Goal: Navigation & Orientation: Find specific page/section

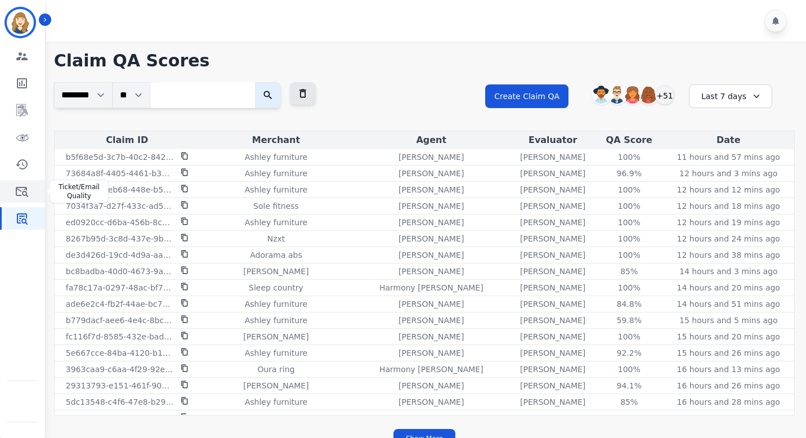
click at [20, 192] on icon "Sidebar" at bounding box center [22, 192] width 14 height 14
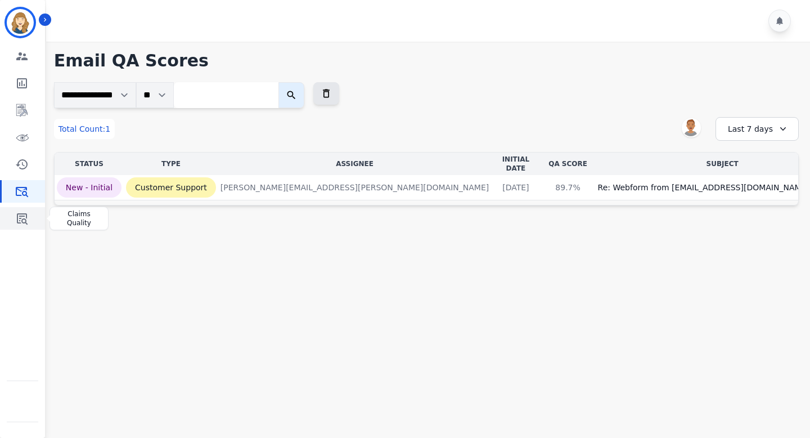
click at [26, 221] on icon "Sidebar" at bounding box center [22, 218] width 11 height 11
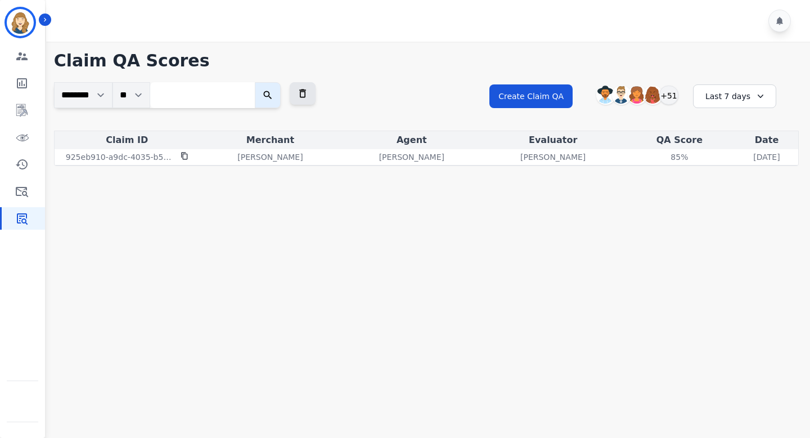
click at [735, 96] on div "Last 7 days" at bounding box center [734, 96] width 83 height 24
click at [727, 189] on li "Last 30 days" at bounding box center [742, 191] width 56 height 11
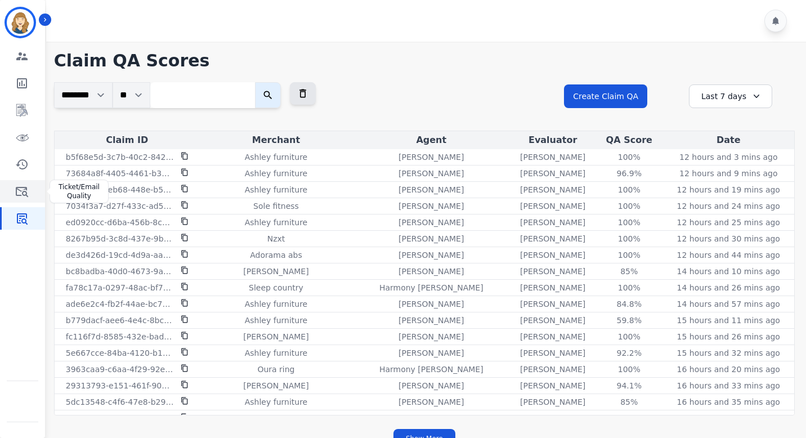
click at [24, 193] on icon "Sidebar" at bounding box center [22, 192] width 14 height 14
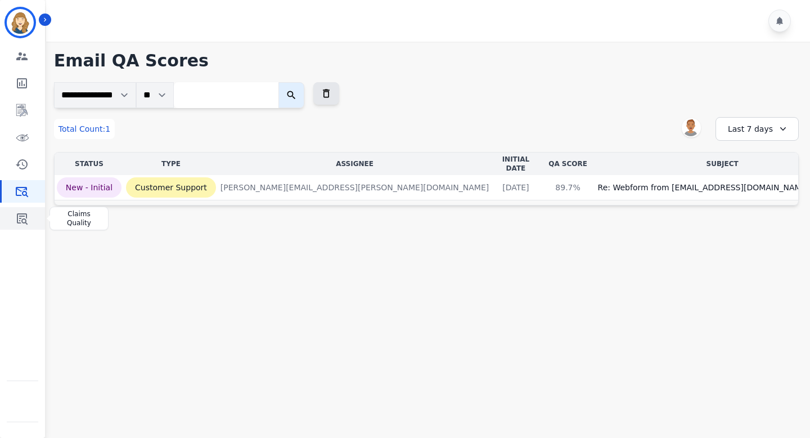
click at [29, 218] on link "Sidebar" at bounding box center [23, 218] width 43 height 23
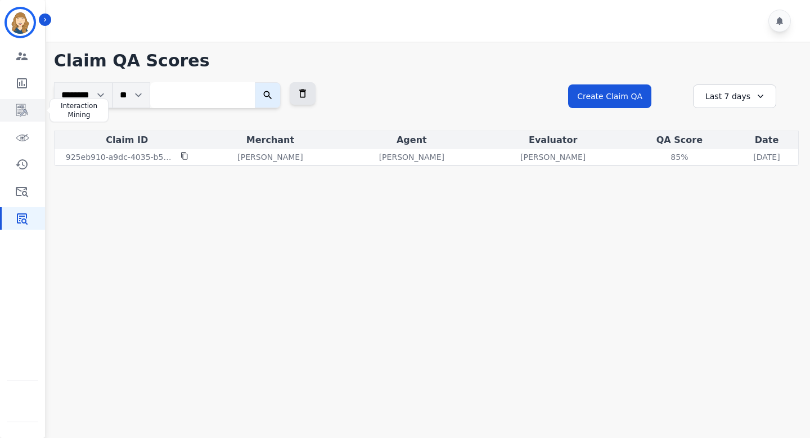
click at [24, 105] on icon "Sidebar" at bounding box center [22, 111] width 14 height 14
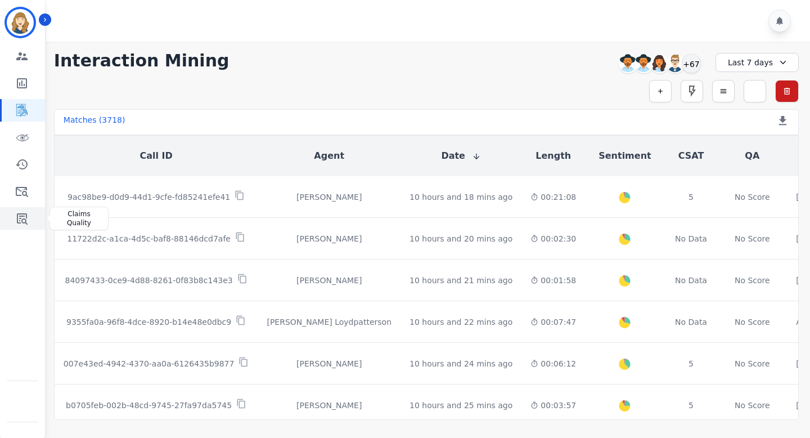
click at [24, 214] on icon "Sidebar" at bounding box center [22, 218] width 11 height 11
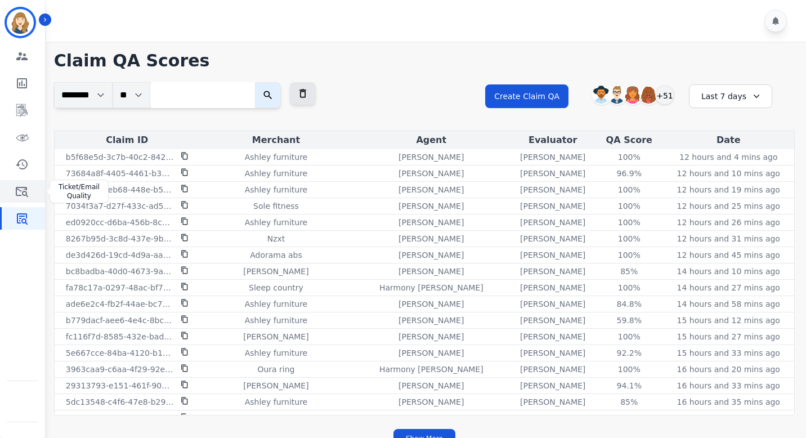
click at [23, 192] on icon "Sidebar" at bounding box center [22, 192] width 12 height 10
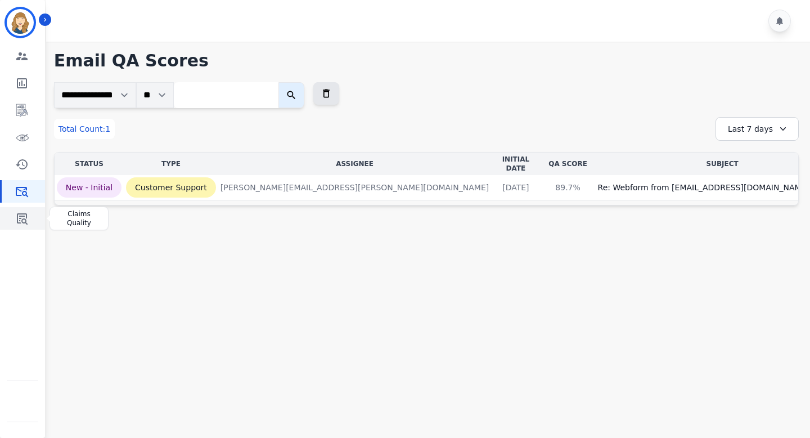
click at [19, 223] on icon "Sidebar" at bounding box center [22, 218] width 11 height 11
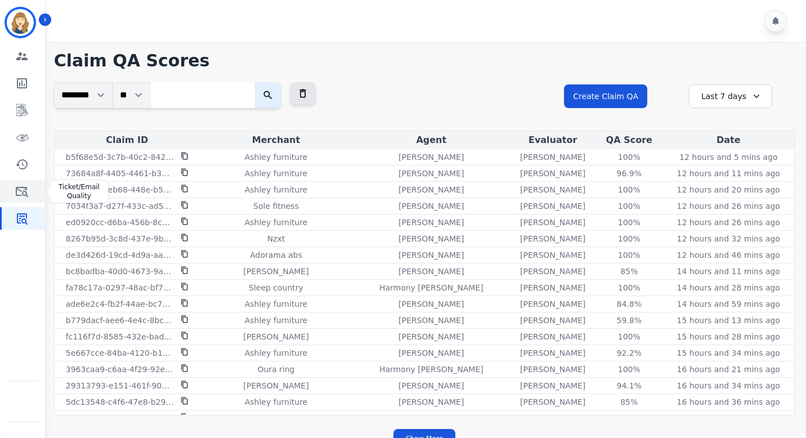
click at [15, 189] on icon "Sidebar" at bounding box center [22, 192] width 14 height 14
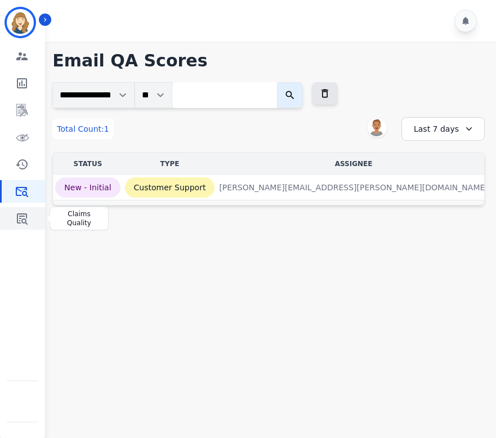
click at [27, 211] on link "Sidebar" at bounding box center [23, 218] width 43 height 23
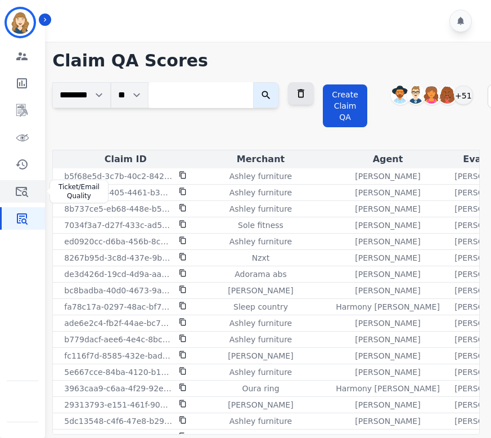
click at [20, 194] on icon "Sidebar" at bounding box center [22, 192] width 14 height 14
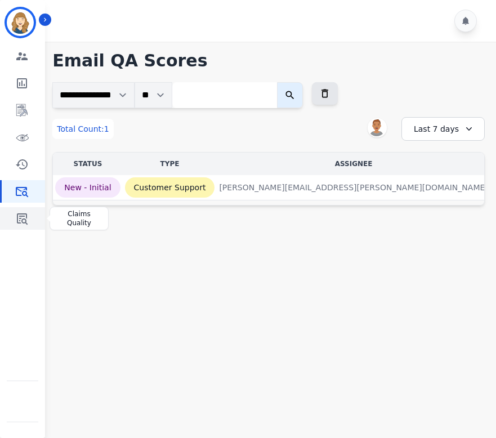
click at [20, 219] on icon "Sidebar" at bounding box center [22, 219] width 14 height 14
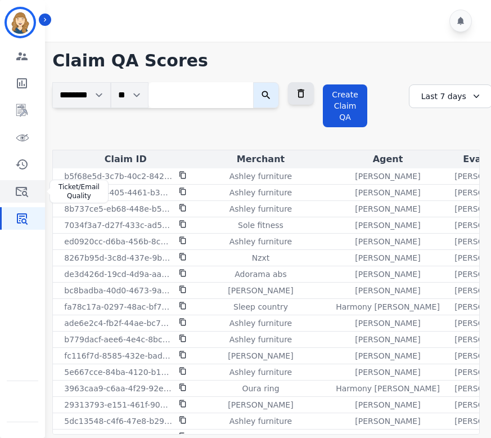
click at [20, 190] on icon "Sidebar" at bounding box center [22, 192] width 14 height 14
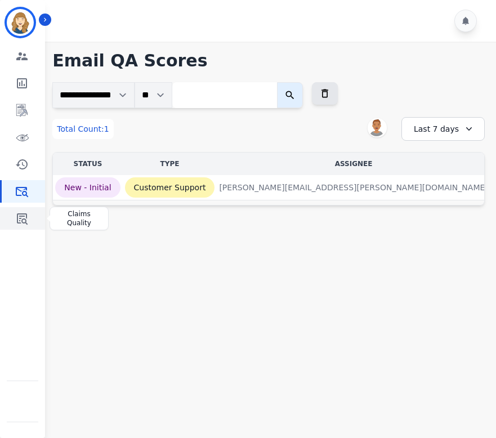
click at [23, 221] on icon "Sidebar" at bounding box center [22, 219] width 14 height 14
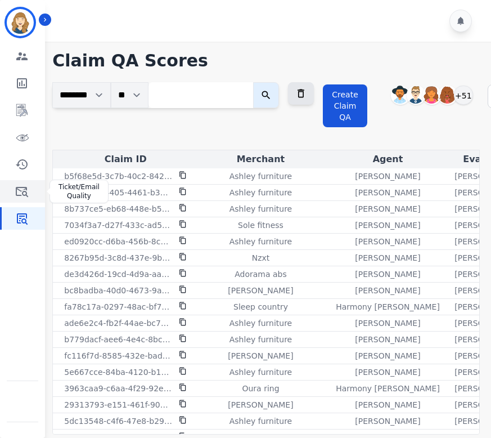
click at [12, 194] on link "Sidebar" at bounding box center [23, 191] width 43 height 23
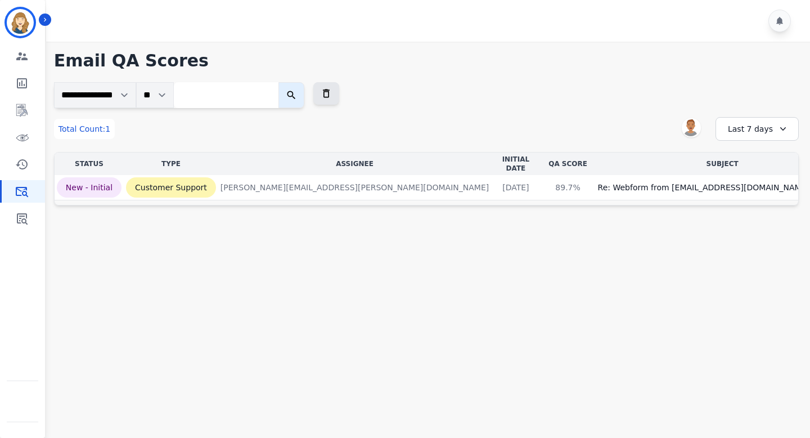
click at [28, 207] on div "Engagement Team Metrics Interaction Mining Virtual Floor Coaching History Ticke…" at bounding box center [22, 137] width 45 height 185
click at [25, 220] on icon "Sidebar" at bounding box center [22, 218] width 11 height 11
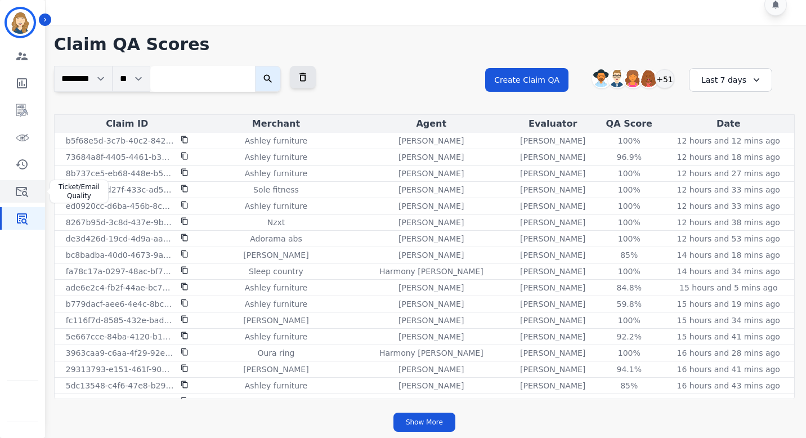
click at [18, 189] on icon "Sidebar" at bounding box center [22, 192] width 12 height 10
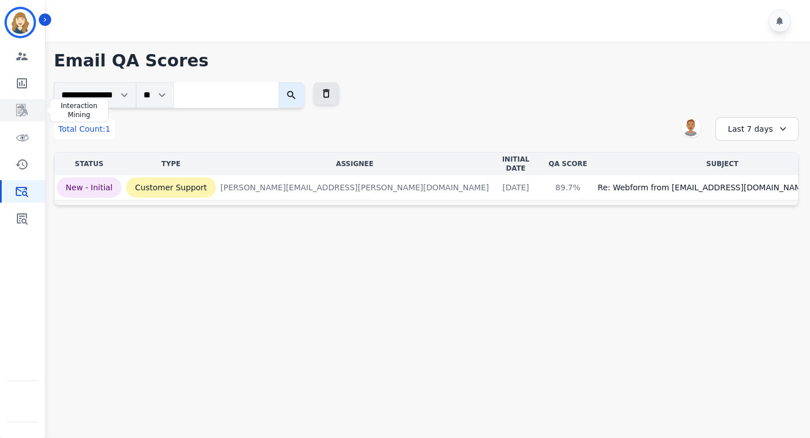
click at [17, 114] on icon "Sidebar" at bounding box center [22, 111] width 14 height 14
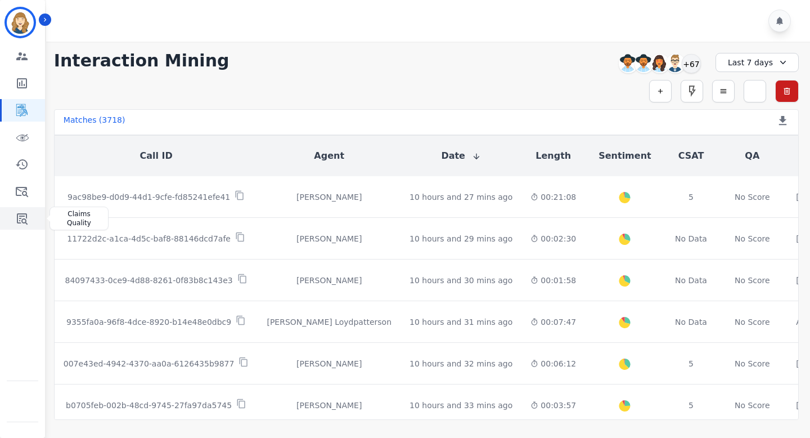
click at [21, 213] on icon "Sidebar" at bounding box center [22, 219] width 14 height 14
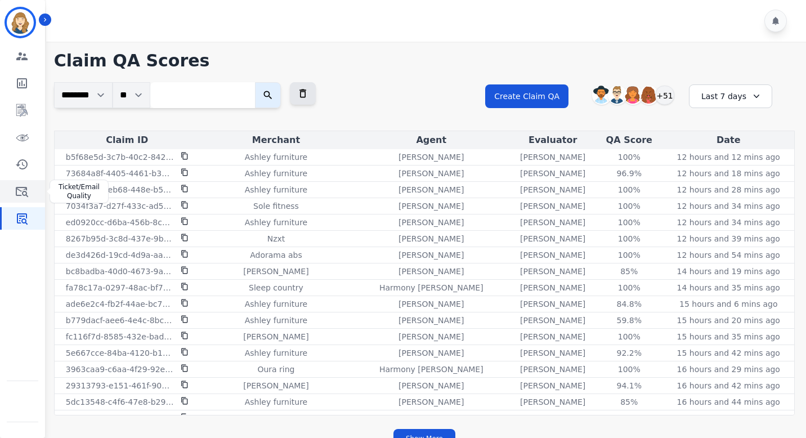
click at [14, 192] on link "Sidebar" at bounding box center [23, 191] width 43 height 23
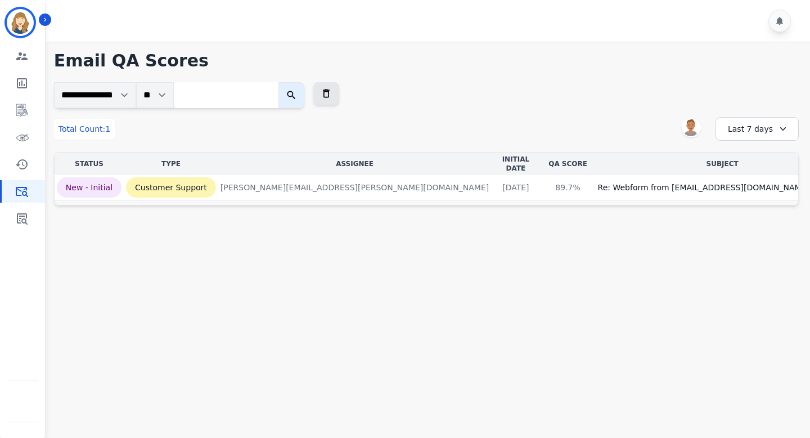
click at [495, 130] on div "Last 7 days" at bounding box center [757, 129] width 83 height 24
click at [495, 235] on li "Last 90 days" at bounding box center [765, 237] width 56 height 11
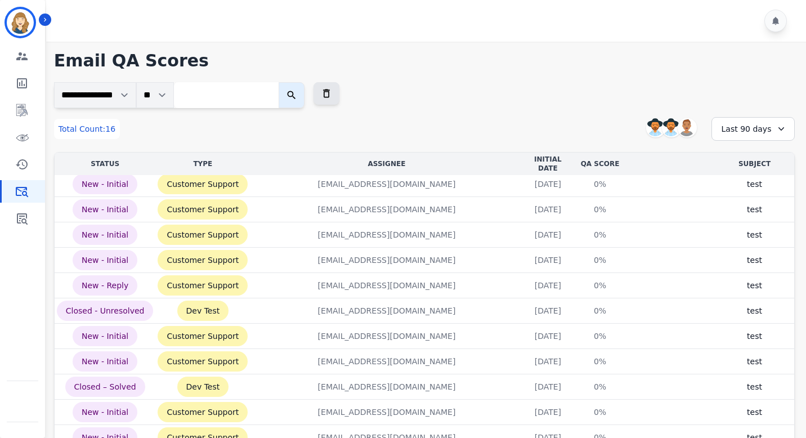
scroll to position [140, 0]
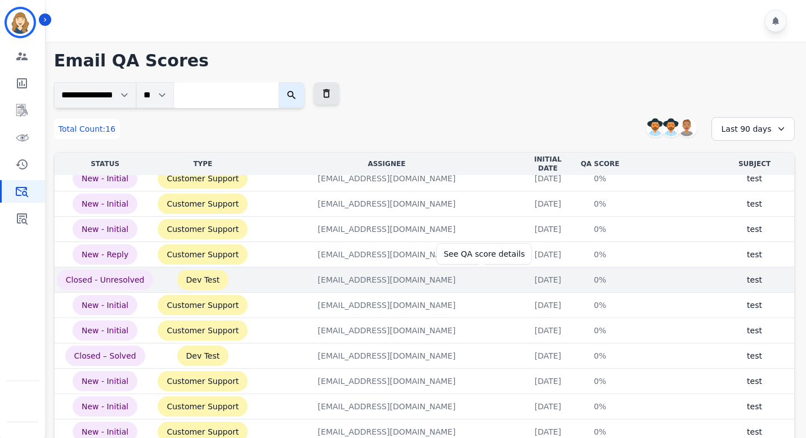
click at [495, 274] on div "0%" at bounding box center [600, 279] width 51 height 11
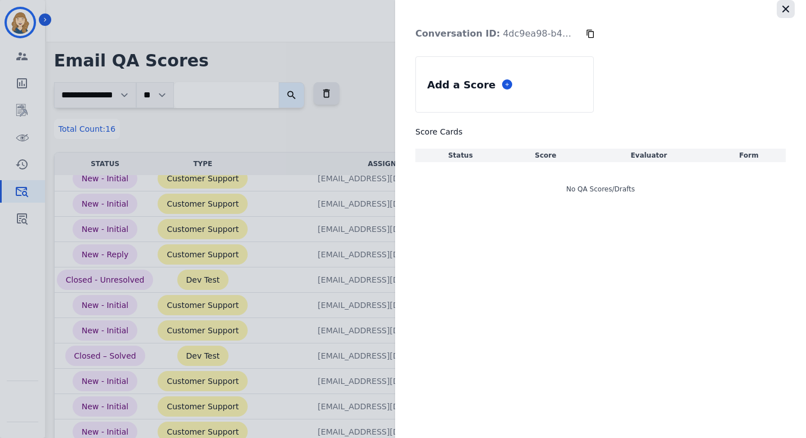
click at [495, 10] on icon "button" at bounding box center [785, 9] width 7 height 7
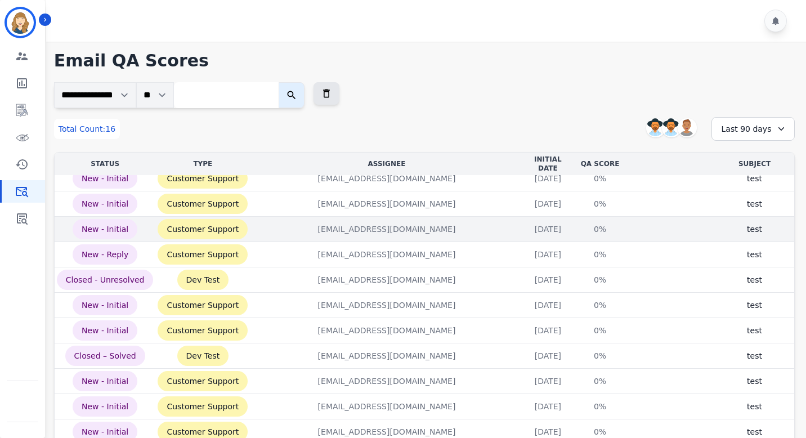
scroll to position [18, 0]
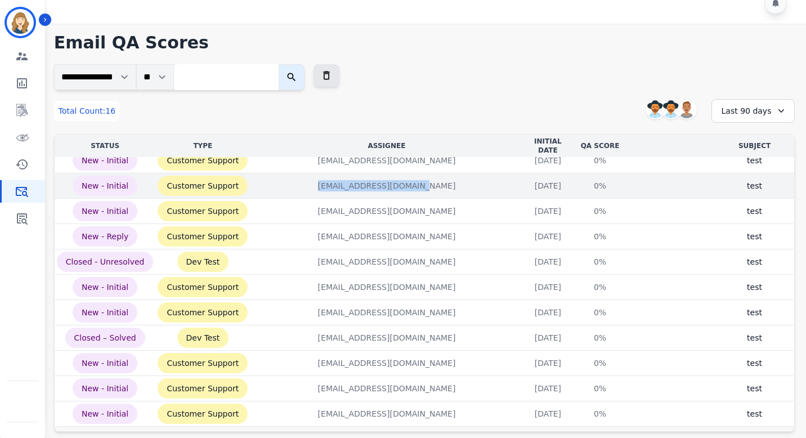
drag, startPoint x: 364, startPoint y: 183, endPoint x: 263, endPoint y: 185, distance: 100.7
click at [263, 185] on div "untangl.dev1@extend.com" at bounding box center [386, 185] width 268 height 11
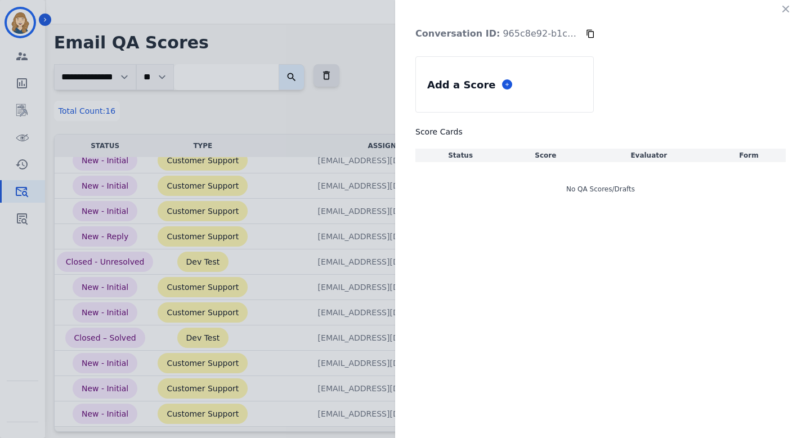
click at [330, 144] on div "Conversation ID: 965c8e92-b1cb-44bd-be75-3f6cc0f447ce Add a Score Score Cards S…" at bounding box center [403, 219] width 806 height 438
click at [366, 205] on div "Conversation ID: 965c8e92-b1cb-44bd-be75-3f6cc0f447ce Add a Score Score Cards S…" at bounding box center [403, 219] width 806 height 438
click at [495, 8] on icon "button" at bounding box center [785, 9] width 7 height 7
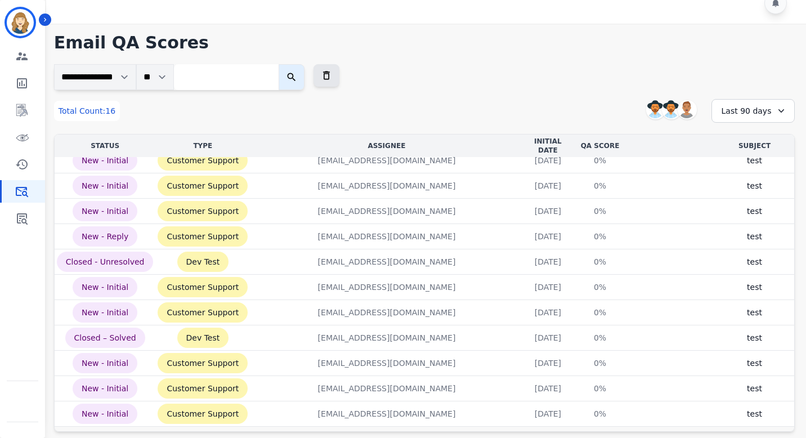
click at [495, 117] on div "Last 90 days" at bounding box center [752, 111] width 83 height 24
click at [495, 235] on li "Last 12 months" at bounding box center [760, 239] width 56 height 23
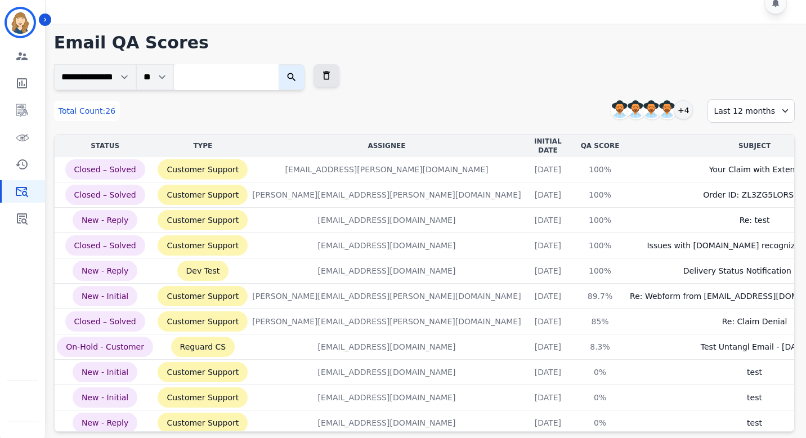
scroll to position [0, 0]
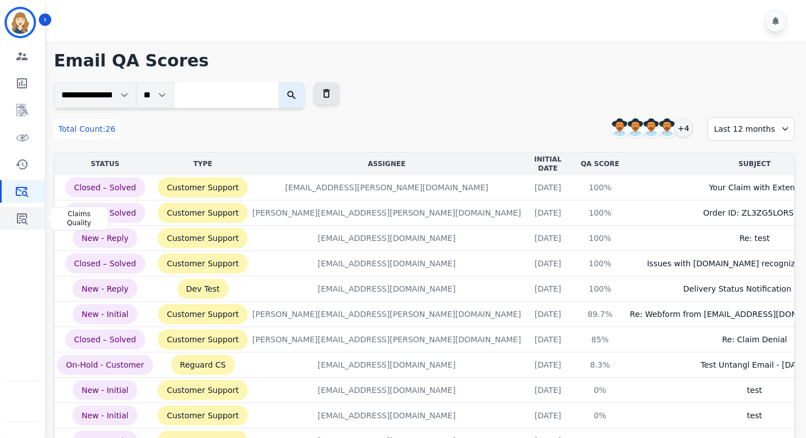
click at [20, 222] on icon "Sidebar" at bounding box center [22, 218] width 11 height 11
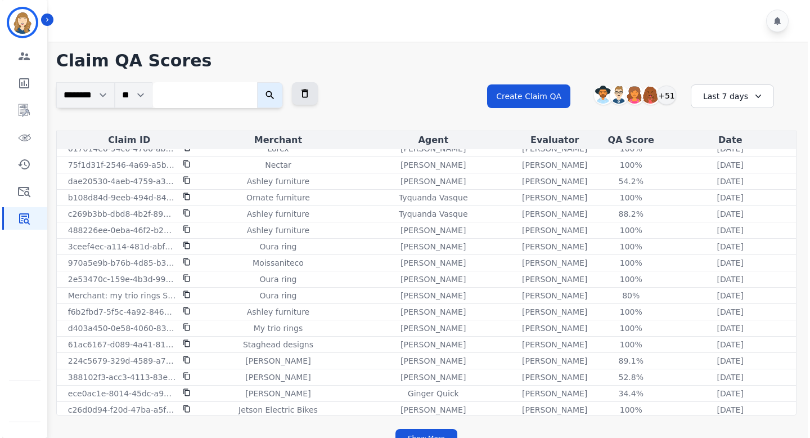
scroll to position [1120, 0]
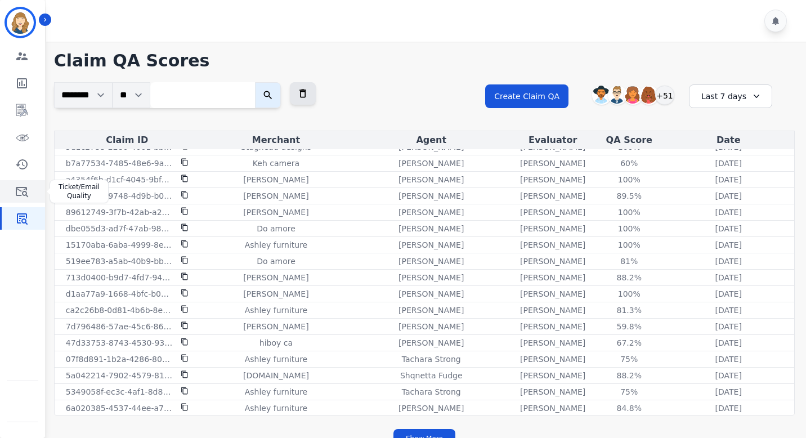
click at [17, 185] on icon "Sidebar" at bounding box center [22, 192] width 14 height 14
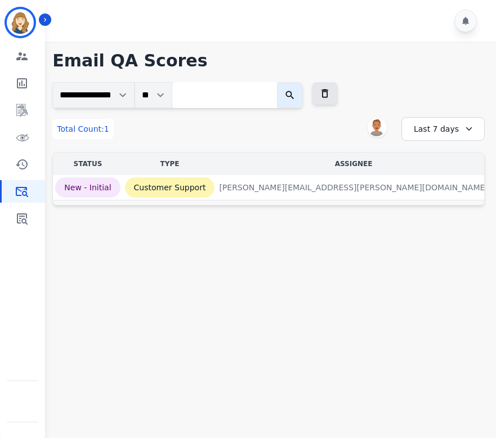
click at [437, 123] on div "Last 7 days" at bounding box center [442, 129] width 83 height 24
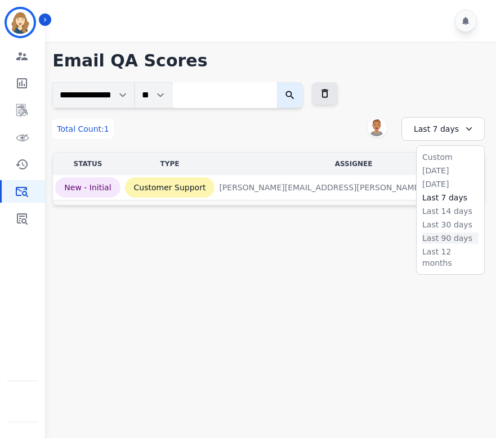
click at [441, 236] on li "Last 90 days" at bounding box center [450, 237] width 56 height 11
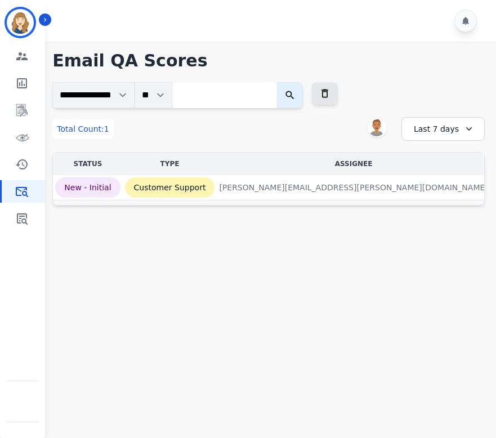
click at [438, 133] on div "Last 7 days" at bounding box center [442, 129] width 83 height 24
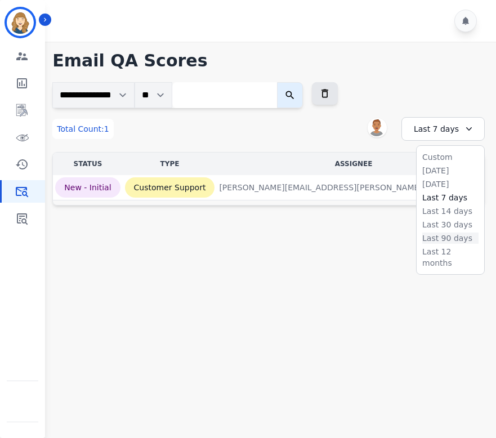
click at [433, 234] on li "Last 90 days" at bounding box center [450, 237] width 56 height 11
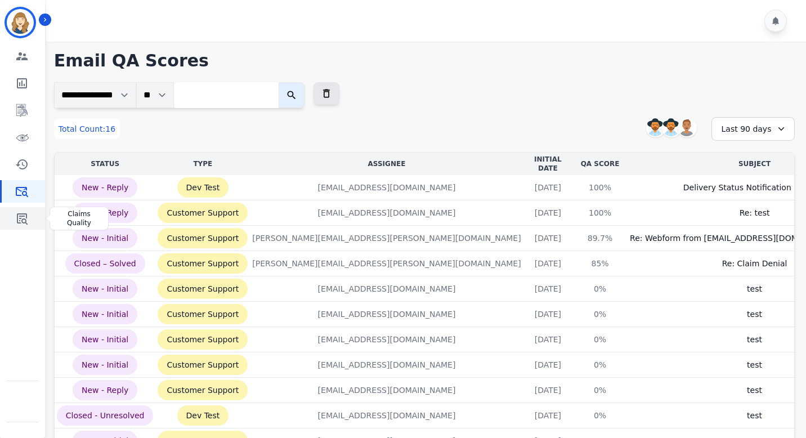
click at [25, 215] on icon "Sidebar" at bounding box center [22, 219] width 14 height 14
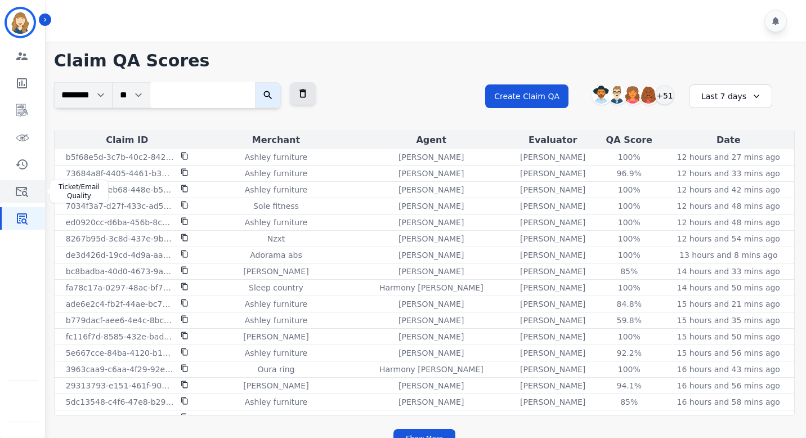
click at [25, 190] on icon "Sidebar" at bounding box center [22, 192] width 14 height 14
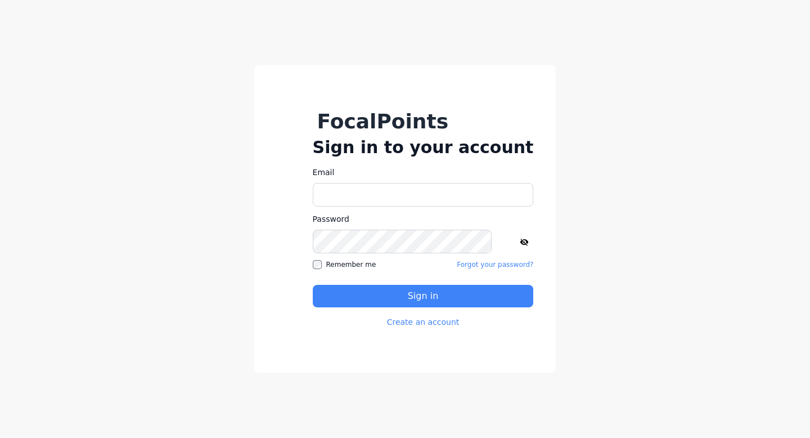
type input "**********"
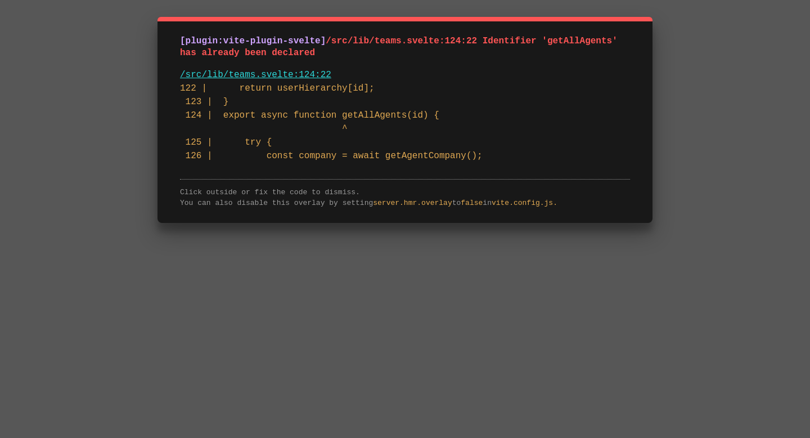
click at [300, 77] on link "/src/lib/teams.svelte:124:22" at bounding box center [255, 75] width 151 height 10
drag, startPoint x: 618, startPoint y: 43, endPoint x: 555, endPoint y: 45, distance: 63.1
click at [555, 46] on span "/src/lib/teams.svelte:124:22 Identifier 'getAllAgents' has already been declared" at bounding box center [401, 47] width 443 height 22
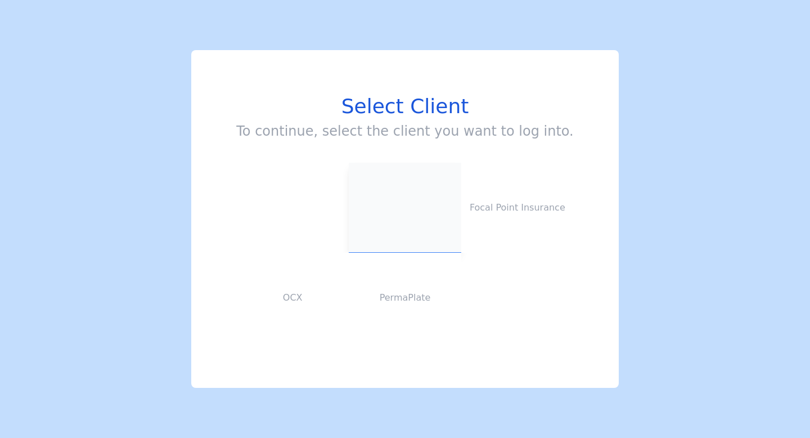
click at [396, 199] on button at bounding box center [405, 208] width 113 height 90
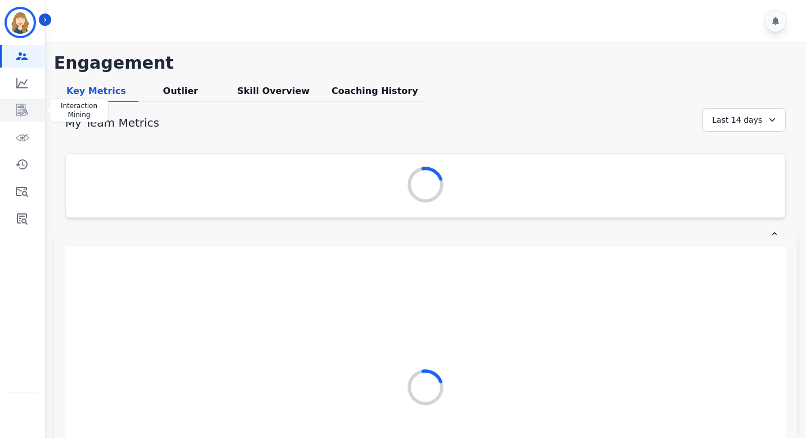
click at [31, 111] on link "Sidebar" at bounding box center [23, 110] width 43 height 23
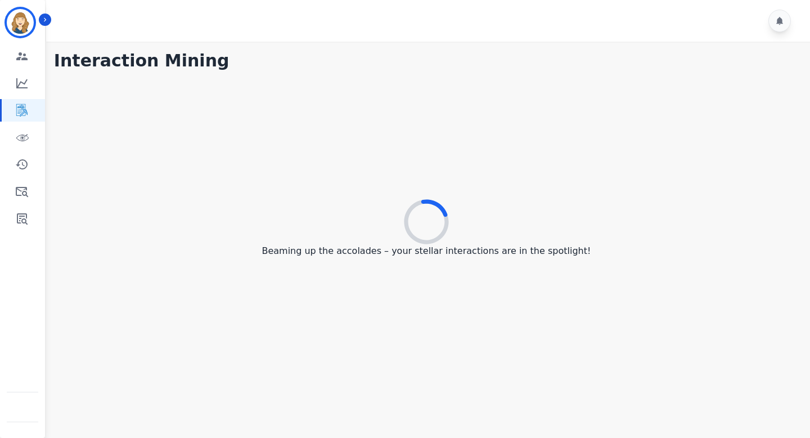
click at [293, 252] on p "Beaming up the accolades – your stellar interactions are in the spotlight!" at bounding box center [426, 251] width 329 height 14
click at [294, 252] on p "Beaming up the accolades – your stellar interactions are in the spotlight!" at bounding box center [426, 251] width 329 height 14
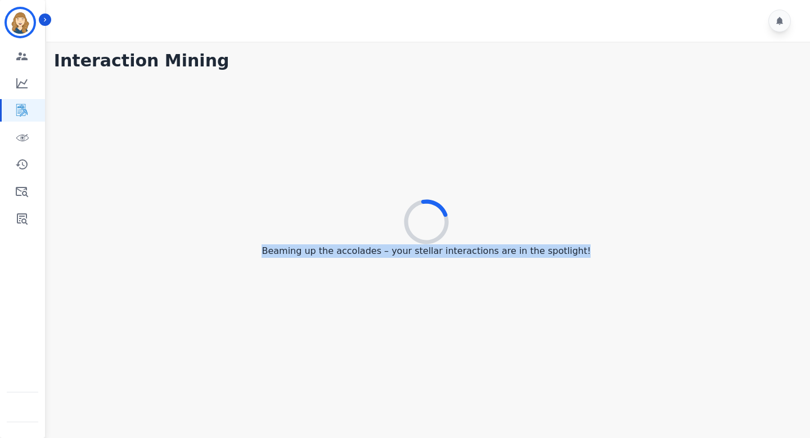
click at [294, 252] on p "Beaming up the accolades – your stellar interactions are in the spotlight!" at bounding box center [426, 251] width 329 height 14
click at [308, 193] on div "Gathering the ingredients for your recipe of remarkable interactions!" at bounding box center [426, 228] width 745 height 307
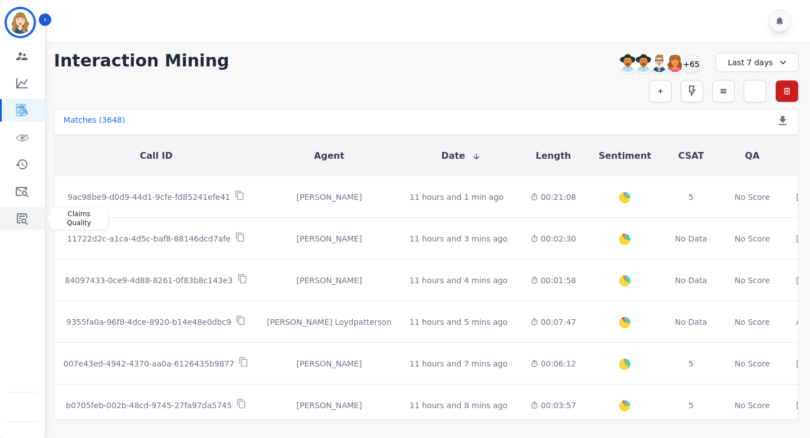
click at [19, 222] on icon "Sidebar" at bounding box center [22, 218] width 11 height 11
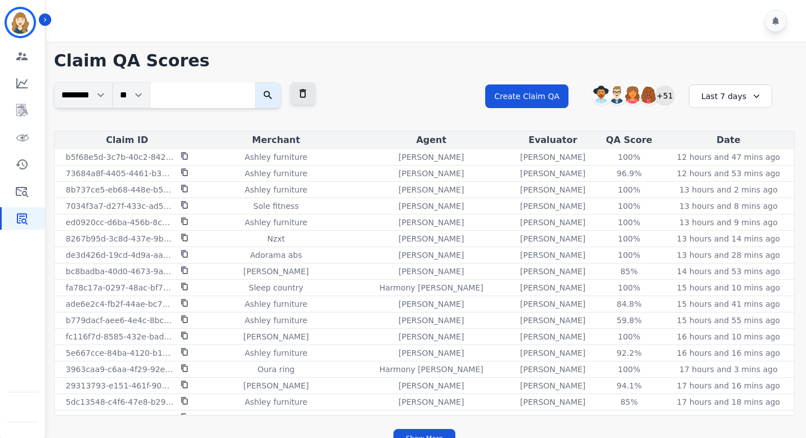
click at [663, 98] on div "+51" at bounding box center [664, 95] width 19 height 19
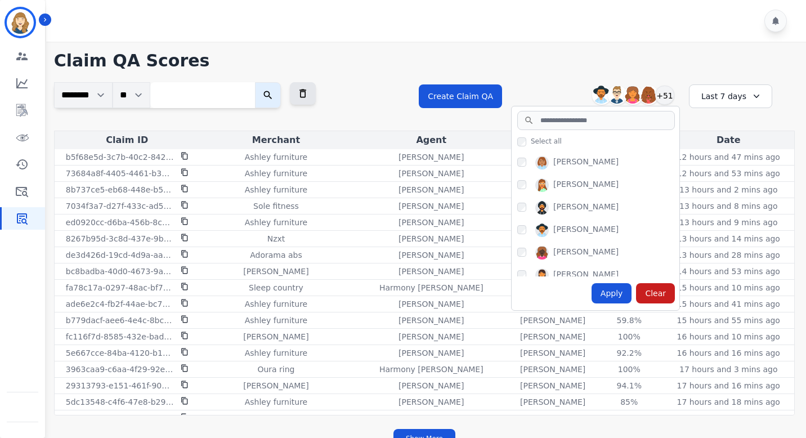
scroll to position [473, 0]
click at [481, 133] on div "Agent" at bounding box center [430, 140] width 153 height 14
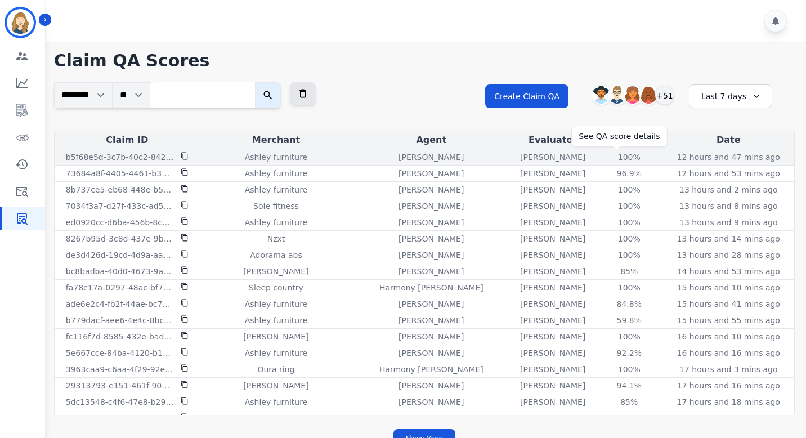
click at [621, 160] on div "100 %" at bounding box center [629, 156] width 51 height 11
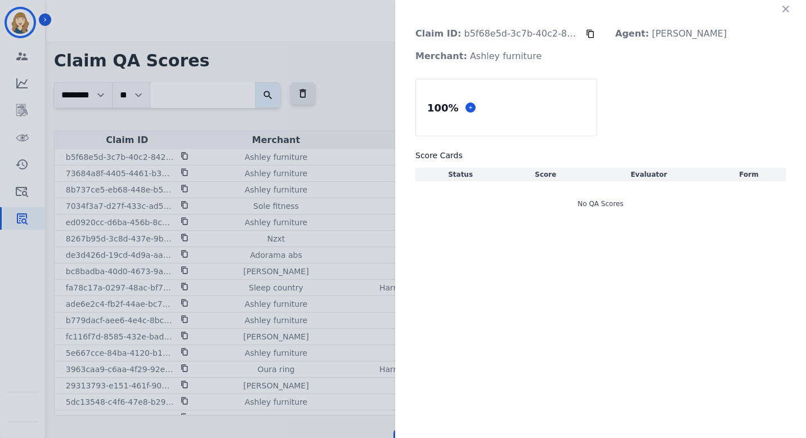
click at [350, 62] on div "Claim ID: b5f68e5d-3c7b-40c2-8421-627cf9b42a56 Agent: Mary Winston Merchant: As…" at bounding box center [403, 219] width 806 height 438
click at [294, 91] on div "Claim ID: b5f68e5d-3c7b-40c2-8421-627cf9b42a56 Agent: Mary Winston Merchant: As…" at bounding box center [403, 219] width 806 height 438
click at [319, 91] on div "Claim ID: b5f68e5d-3c7b-40c2-8421-627cf9b42a56 Agent: Mary Winston Merchant: As…" at bounding box center [403, 219] width 806 height 438
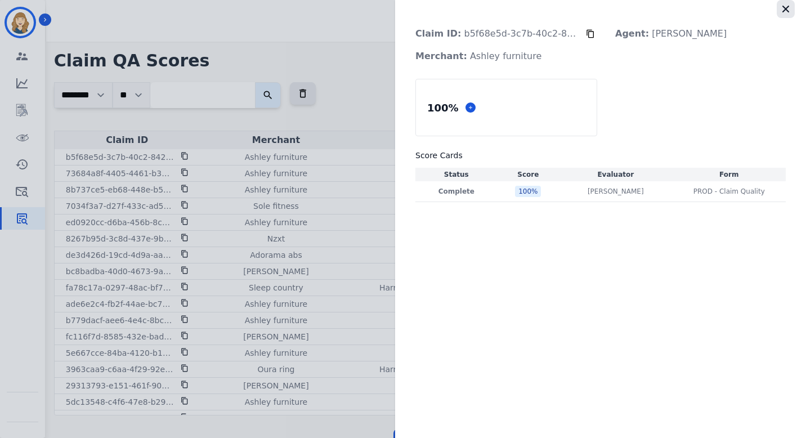
click at [786, 10] on icon "button" at bounding box center [785, 9] width 7 height 7
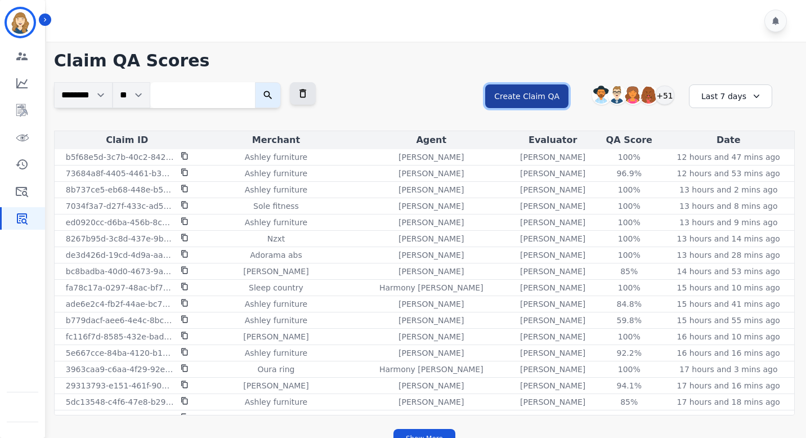
click at [519, 89] on button "Create Claim QA" at bounding box center [526, 96] width 83 height 24
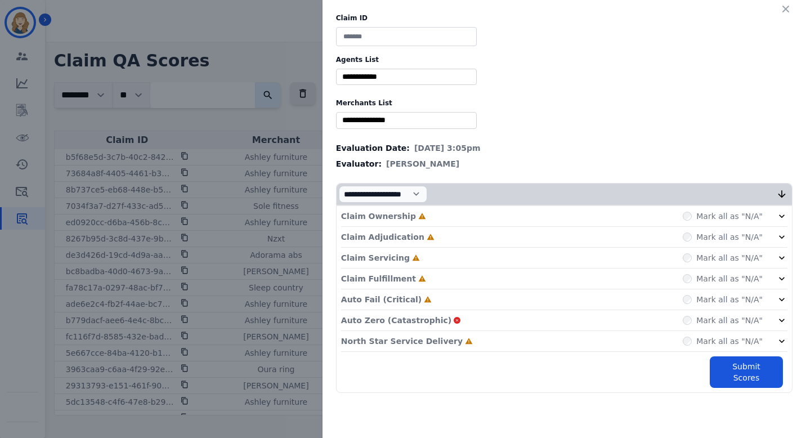
click at [402, 78] on input "selected options" at bounding box center [406, 77] width 135 height 12
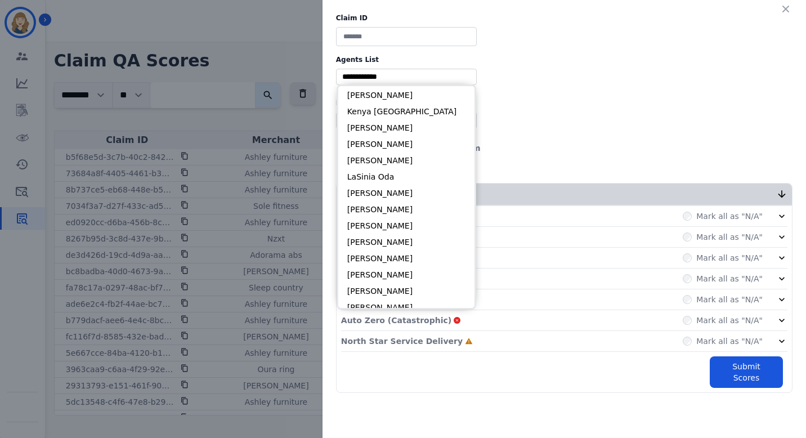
scroll to position [529, 0]
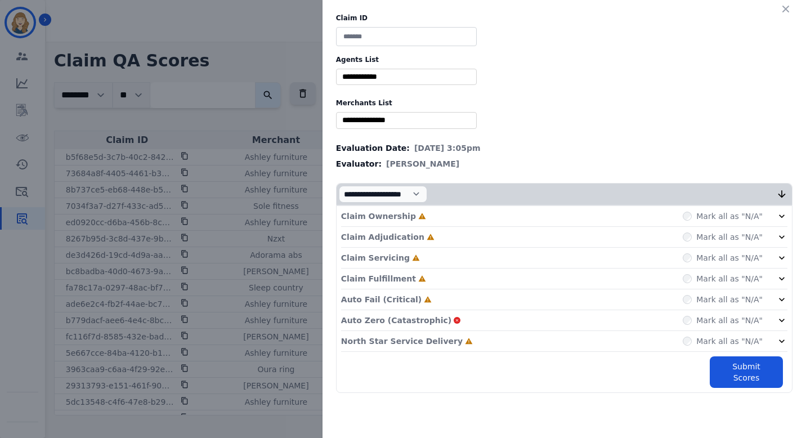
click at [540, 104] on label "Merchants List" at bounding box center [564, 102] width 456 height 9
click at [789, 14] on icon "button" at bounding box center [785, 8] width 11 height 11
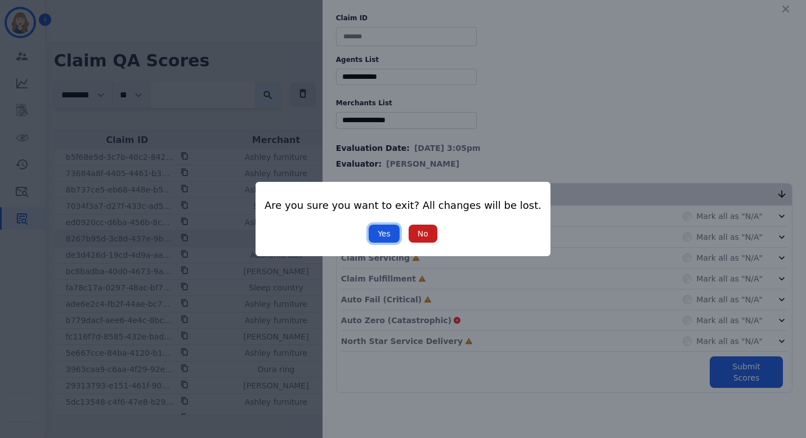
click at [391, 234] on button "Yes" at bounding box center [384, 234] width 31 height 18
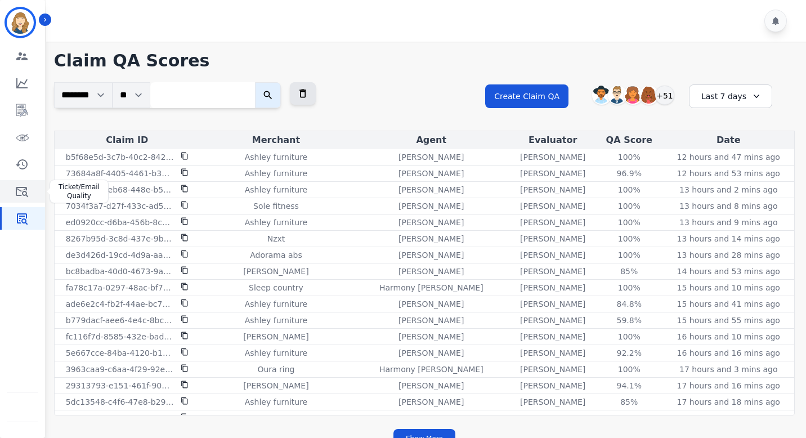
click at [16, 194] on icon "Sidebar" at bounding box center [22, 192] width 12 height 10
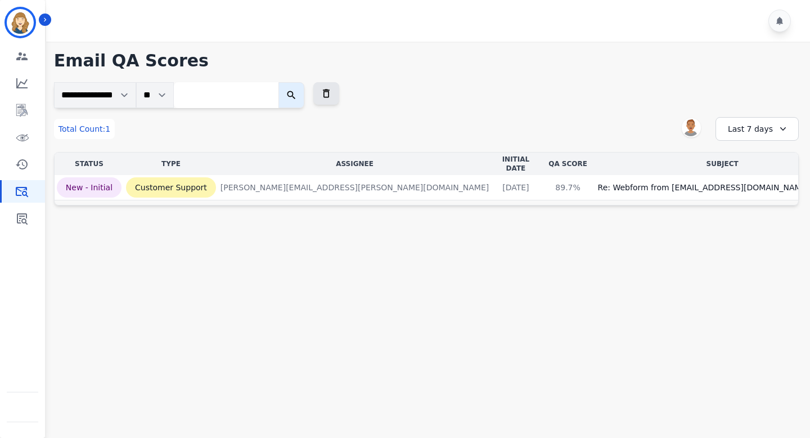
click at [764, 131] on div "Last 7 days" at bounding box center [757, 129] width 83 height 24
click at [755, 232] on li "Last 90 days" at bounding box center [765, 237] width 56 height 11
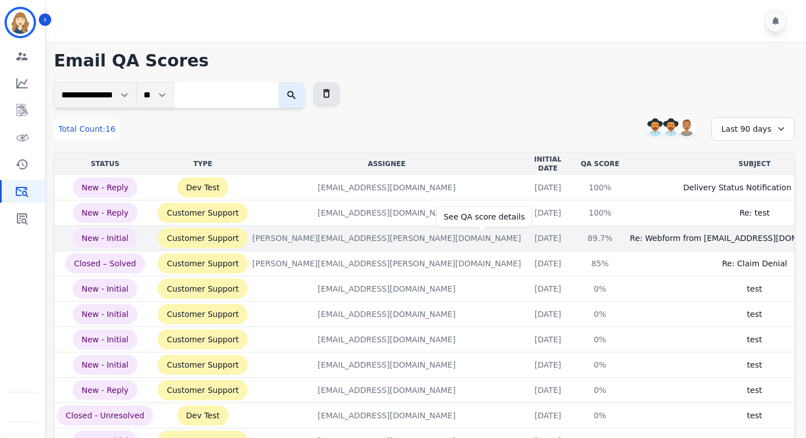
click at [575, 235] on div "89.7%" at bounding box center [600, 237] width 51 height 11
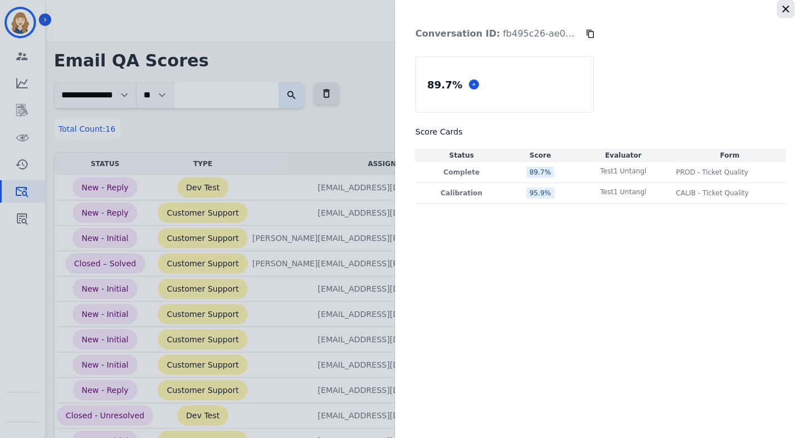
click at [787, 8] on icon "button" at bounding box center [785, 8] width 11 height 11
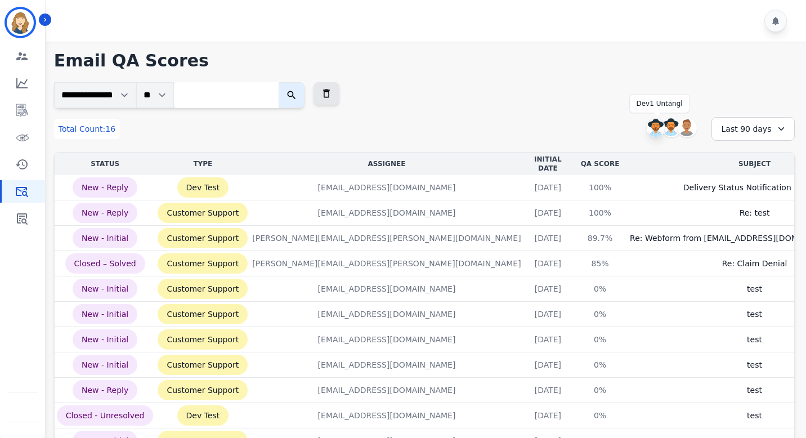
click at [653, 125] on img at bounding box center [656, 128] width 18 height 18
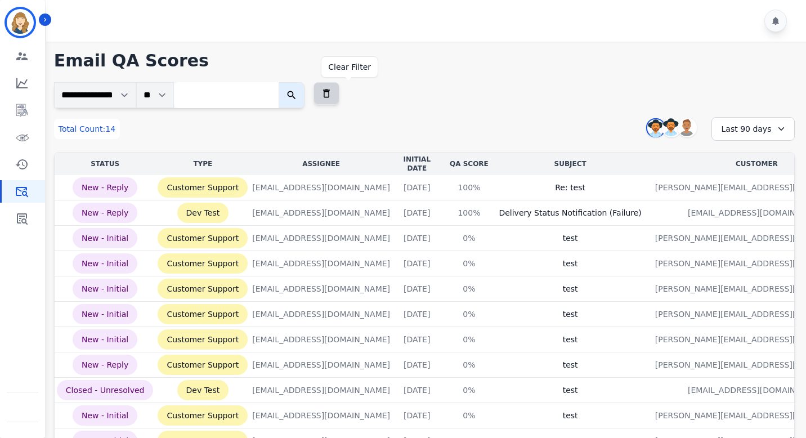
click at [332, 93] on icon at bounding box center [326, 93] width 11 height 11
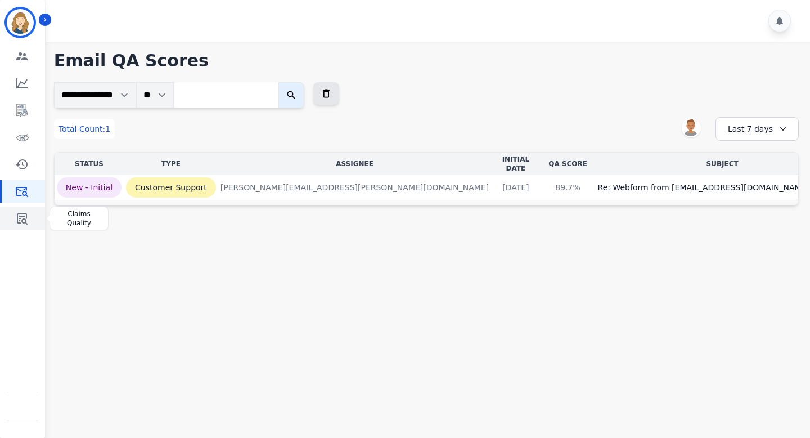
click at [23, 216] on icon "Sidebar" at bounding box center [22, 218] width 11 height 11
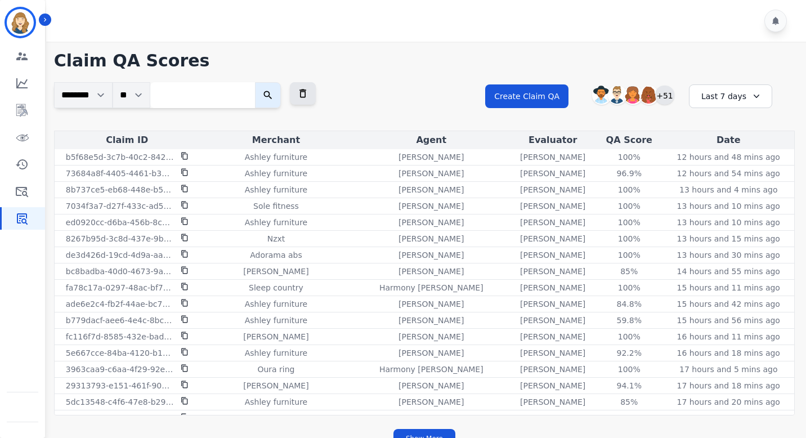
click at [661, 99] on div "+51" at bounding box center [664, 95] width 19 height 19
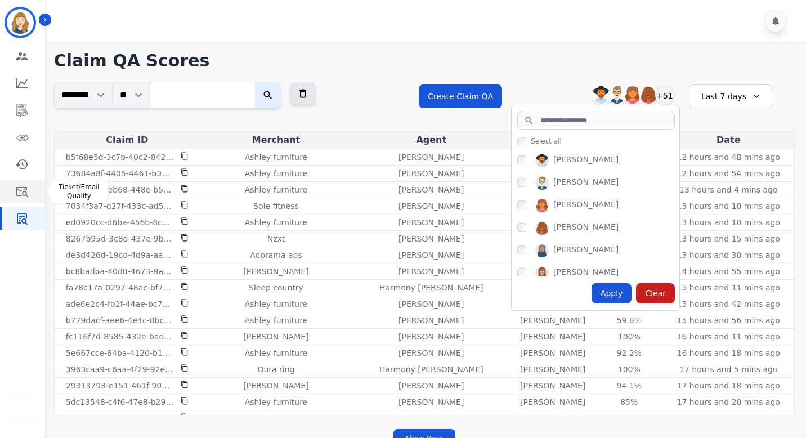
click at [7, 196] on link "Sidebar" at bounding box center [23, 191] width 43 height 23
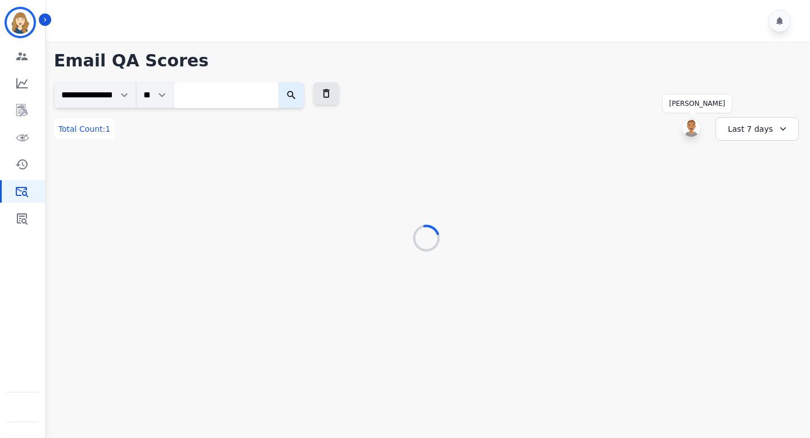
click at [683, 125] on img at bounding box center [692, 128] width 18 height 18
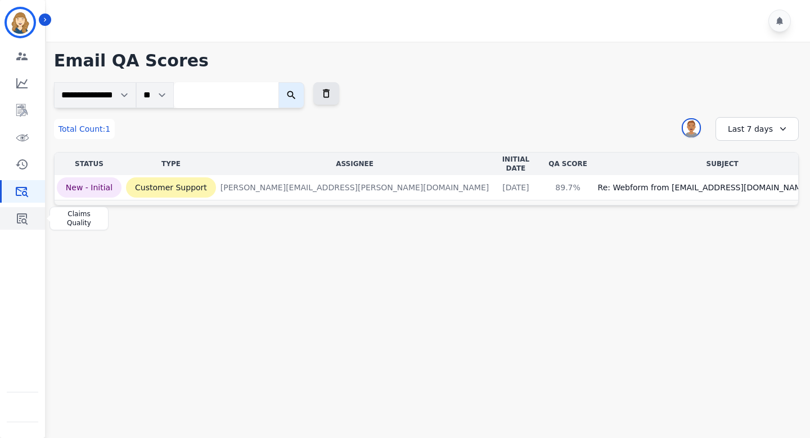
click at [23, 217] on icon "Sidebar" at bounding box center [22, 219] width 14 height 14
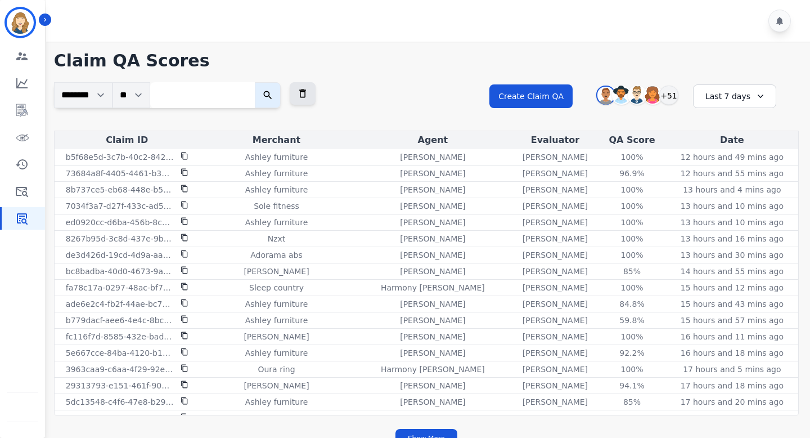
click at [672, 98] on div "+51" at bounding box center [668, 95] width 19 height 19
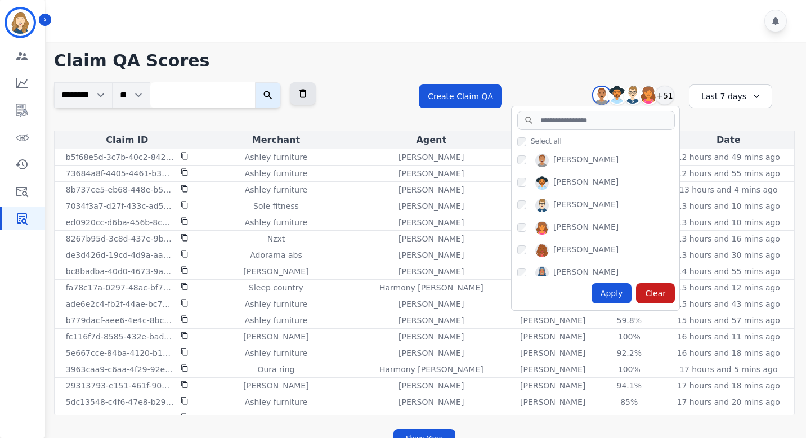
drag, startPoint x: 618, startPoint y: 160, endPoint x: 549, endPoint y: 161, distance: 69.2
click at [549, 161] on div "Veronica Smith" at bounding box center [598, 163] width 162 height 18
copy div "Veronica Smith"
